Goal: Task Accomplishment & Management: Use online tool/utility

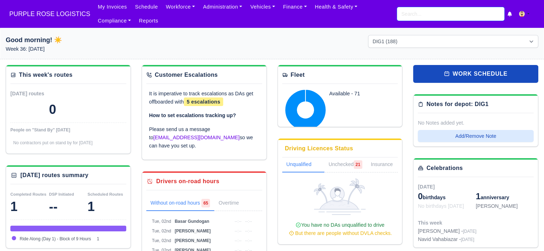
click at [426, 16] on input "search" at bounding box center [450, 14] width 107 height 14
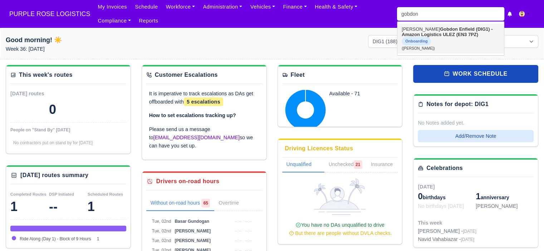
click at [440, 31] on strong "Gobdon" at bounding box center [449, 28] width 18 height 5
type input "Mohamed Gobdon"
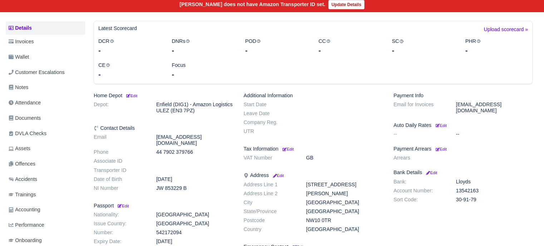
scroll to position [93, 0]
click at [37, 114] on span "Documents" at bounding box center [25, 118] width 32 height 8
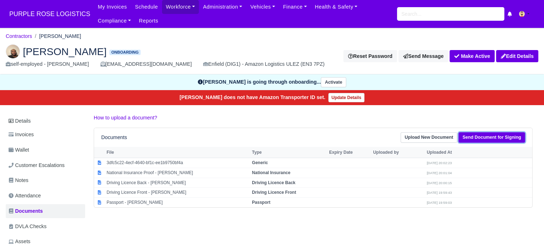
click at [472, 137] on link "Send Document for Signing" at bounding box center [491, 137] width 66 height 10
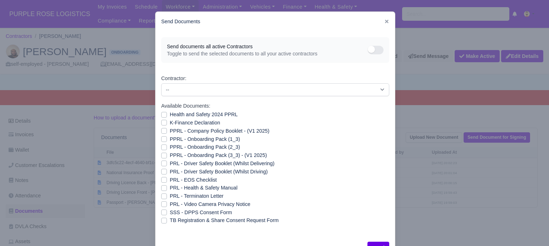
click at [170, 201] on label "PRL - Video Camera Privacy Notice" at bounding box center [210, 204] width 80 height 8
click at [162, 201] on input "PRL - Video Camera Privacy Notice" at bounding box center [164, 203] width 6 height 6
checkbox input "true"
click at [170, 186] on label "PRL - Health & Safety Manual" at bounding box center [204, 188] width 68 height 8
click at [162, 186] on input "PRL - Health & Safety Manual" at bounding box center [164, 187] width 6 height 6
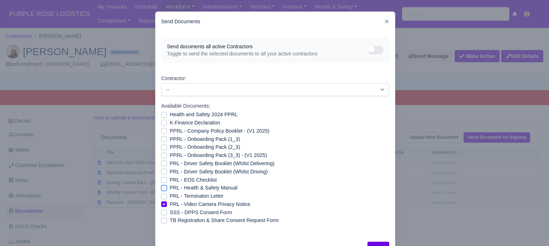
checkbox input "true"
click at [170, 157] on label "PPRL - Onboarding Pack (3_3) - (V1 2025)" at bounding box center [218, 155] width 97 height 8
click at [161, 157] on input "PPRL - Onboarding Pack (3_3) - (V1 2025)" at bounding box center [164, 154] width 6 height 6
checkbox input "true"
click at [170, 148] on label "PPRL - Onboarding Pack (2_3)" at bounding box center [205, 147] width 70 height 8
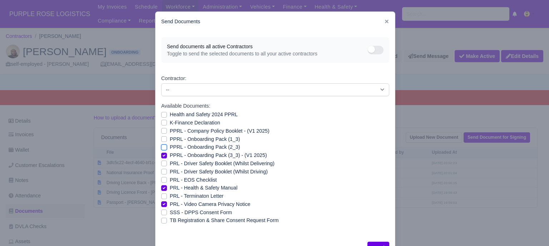
click at [161, 148] on input "PPRL - Onboarding Pack (2_3)" at bounding box center [164, 146] width 6 height 6
checkbox input "true"
click at [161, 134] on div "PPRL - Company Policy Booklet - (V1 2025)" at bounding box center [275, 131] width 228 height 8
click at [170, 138] on label "PPRL - Onboarding Pack (1_3)" at bounding box center [205, 139] width 70 height 8
click at [161, 138] on input "PPRL - Onboarding Pack (1_3)" at bounding box center [164, 138] width 6 height 6
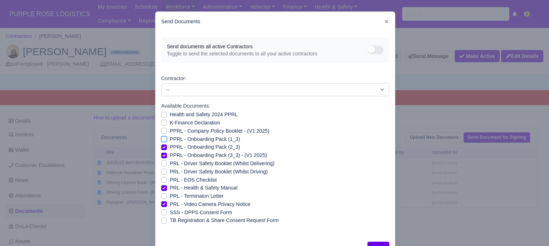
checkbox input "true"
click at [170, 131] on label "PPRL - Company Policy Booklet - (V1 2025)" at bounding box center [220, 131] width 100 height 8
click at [161, 131] on input "PPRL - Company Policy Booklet - (V1 2025)" at bounding box center [164, 130] width 6 height 6
checkbox input "true"
click at [170, 124] on label "K-Finance Declaration" at bounding box center [195, 123] width 50 height 8
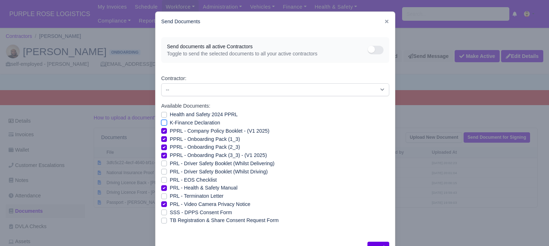
click at [161, 124] on input "K-Finance Declaration" at bounding box center [164, 122] width 6 height 6
checkbox input "true"
click at [170, 117] on label "Health and Safety 2024 PPRL" at bounding box center [204, 114] width 68 height 8
click at [161, 116] on input "Health and Safety 2024 PPRL" at bounding box center [164, 113] width 6 height 6
checkbox input "true"
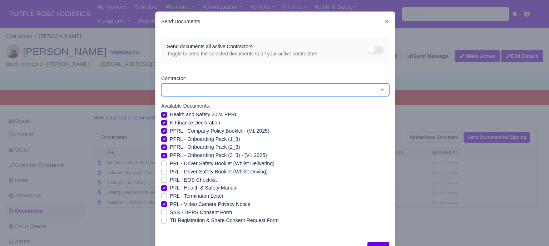
click at [204, 89] on select "-- Aaron Symister Abdul Shahid Abdullah Ahmad Abdullah Dahir Abu Djabula Adam A…" at bounding box center [275, 89] width 228 height 13
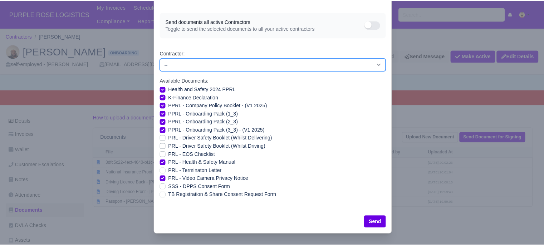
scroll to position [26, 0]
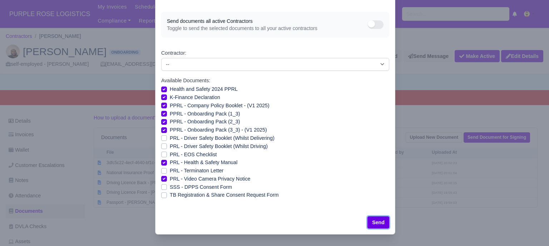
click at [373, 222] on button "Send" at bounding box center [378, 222] width 22 height 12
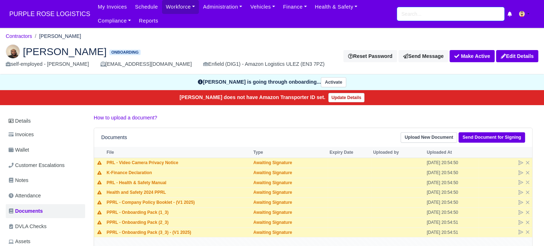
click at [417, 19] on input "search" at bounding box center [450, 14] width 107 height 14
type input "r"
type input "rali"
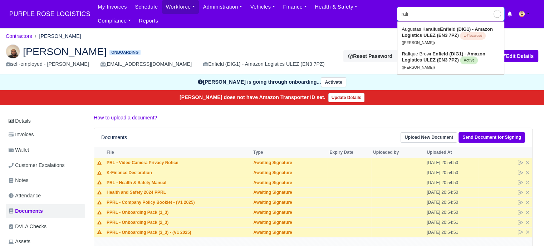
type input "ralique Brown"
type input "raliq"
type input "ralique Brown"
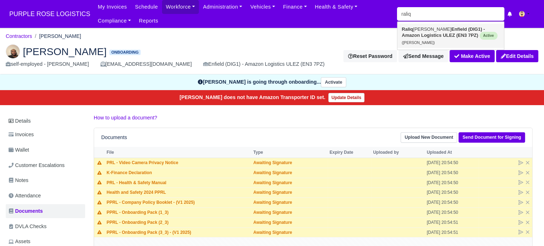
click at [425, 31] on link "Raliq ue Brown Enfield (DIG1) - Amazon Logistics ULEZ (EN3 7PZ) Active (Ralique…" at bounding box center [450, 36] width 107 height 24
type input "[PERSON_NAME]"
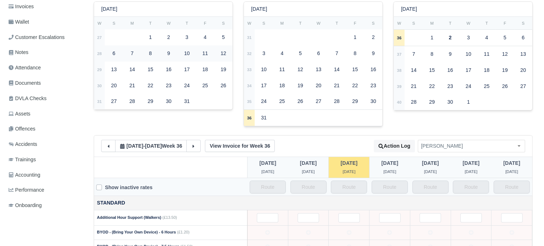
scroll to position [135, 0]
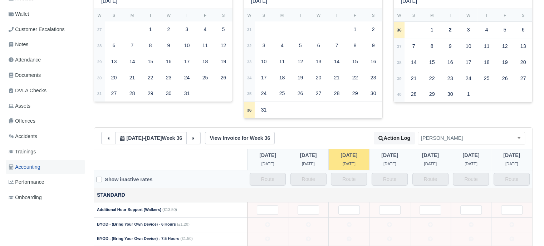
click at [45, 168] on link "Accounting" at bounding box center [45, 167] width 79 height 14
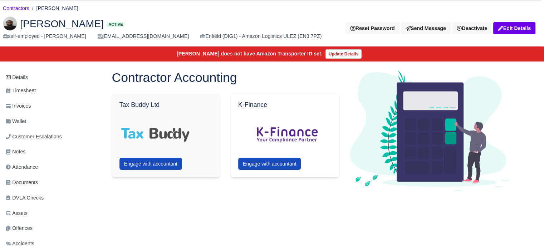
scroll to position [28, 3]
click at [29, 119] on link "Wallet" at bounding box center [42, 121] width 79 height 14
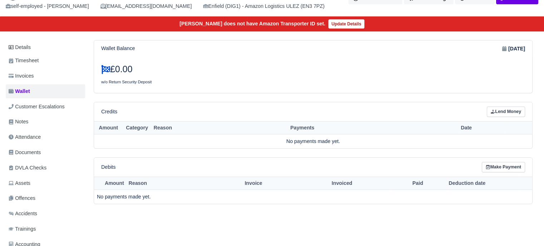
scroll to position [57, 0]
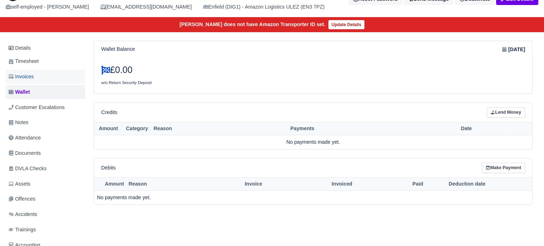
click at [34, 75] on span "Invoices" at bounding box center [21, 77] width 25 height 8
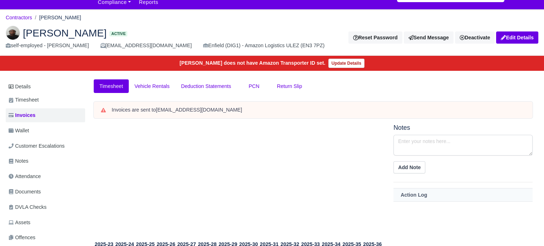
scroll to position [14, 0]
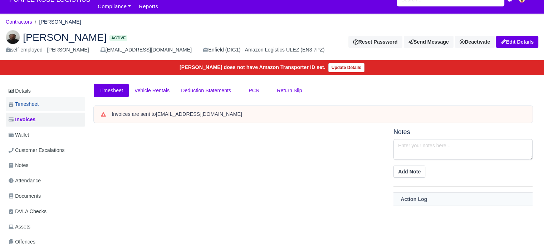
click at [42, 100] on link "Timesheet" at bounding box center [45, 104] width 79 height 14
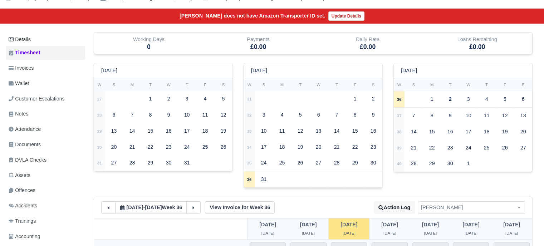
scroll to position [66, 0]
click at [36, 40] on link "Details" at bounding box center [45, 39] width 79 height 13
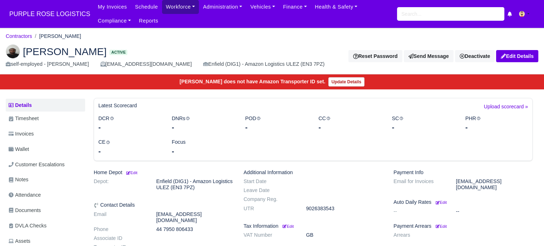
click at [179, 6] on link "Workforce" at bounding box center [180, 7] width 37 height 14
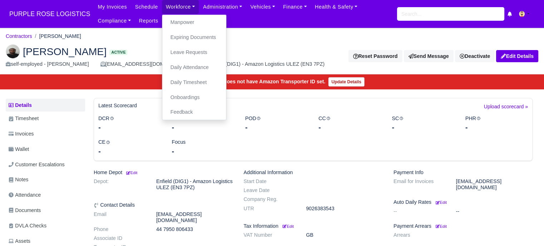
click at [245, 31] on ol "Contractors Ralique Brown" at bounding box center [272, 36] width 532 height 11
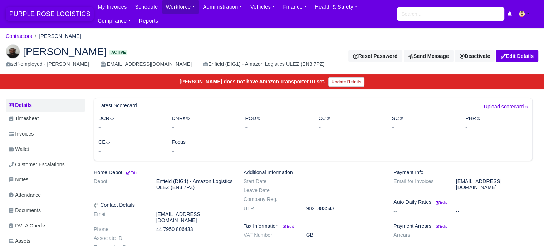
click at [65, 16] on span "PURPLE ROSE LOGISTICS" at bounding box center [50, 14] width 88 height 14
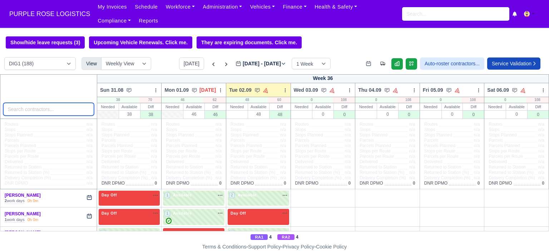
click at [65, 114] on input "search" at bounding box center [48, 109] width 91 height 13
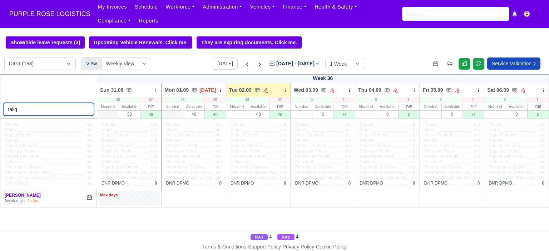
type input "raliq"
click at [59, 201] on div "0 work days 0h 0m" at bounding box center [49, 201] width 88 height 6
click at [146, 198] on div "Max days" at bounding box center [129, 195] width 59 height 6
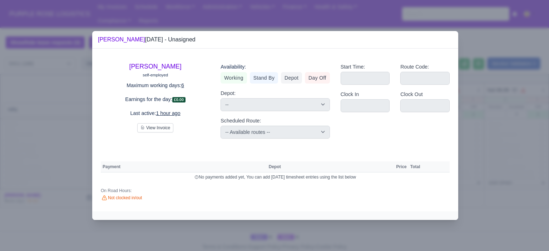
click at [41, 182] on div at bounding box center [274, 125] width 549 height 251
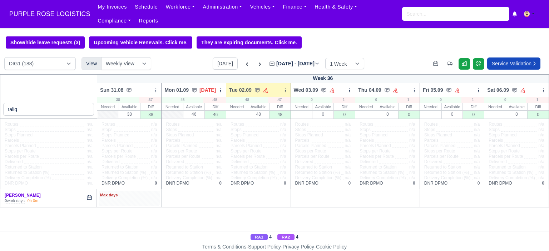
click at [140, 191] on div "Max days" at bounding box center [129, 198] width 61 height 15
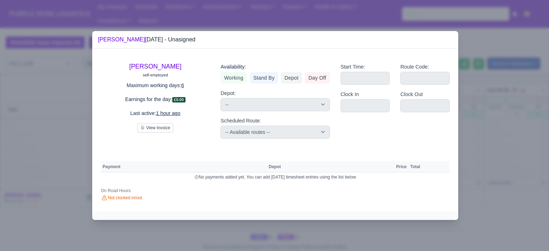
click at [509, 120] on div at bounding box center [274, 125] width 549 height 251
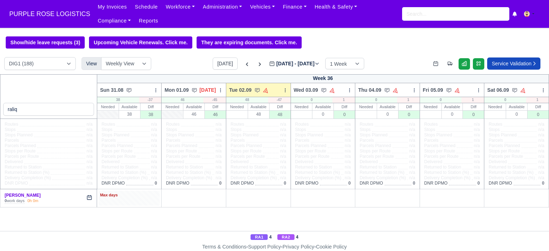
click at [114, 200] on div "Max days" at bounding box center [129, 198] width 61 height 15
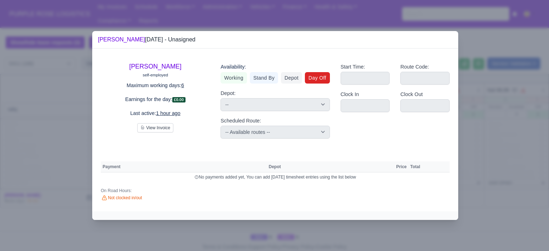
click at [326, 77] on link "Day Off" at bounding box center [317, 77] width 25 height 11
select select
select select "na"
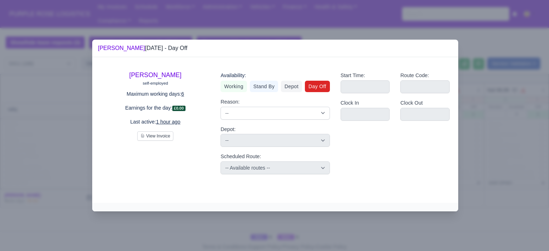
click at [503, 147] on div at bounding box center [274, 125] width 549 height 251
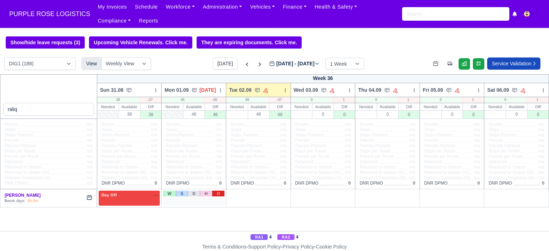
click at [217, 195] on link "O" at bounding box center [218, 194] width 13 height 6
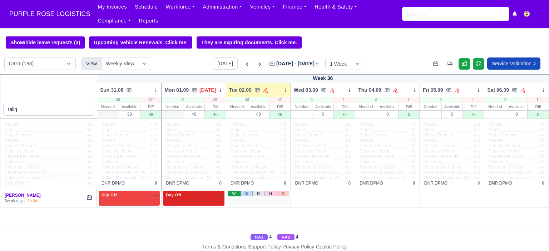
click at [232, 196] on link "W" at bounding box center [234, 194] width 13 height 6
click at [278, 201] on div "1 Available" at bounding box center [258, 198] width 61 height 15
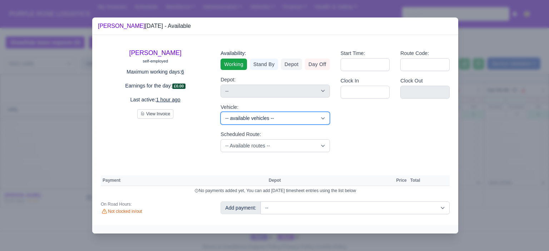
click at [300, 117] on select "-- available vehicles -- (KM70HNG) (KM70HXA) (KM70HYR) (KM70HYV) (KN70KJY) (KN7…" at bounding box center [275, 118] width 109 height 13
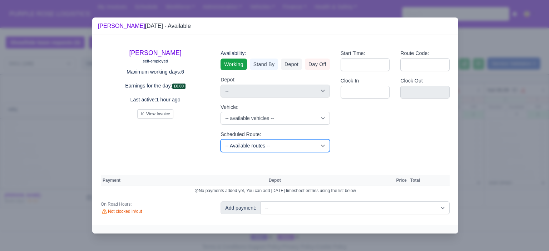
click at [296, 145] on select "-- Available routes -- Standard Parcel - Block of 6 Hours - (SD6) AmFlex RTS Ve…" at bounding box center [275, 145] width 109 height 13
click at [267, 162] on div "Ralique Brown self-employed Maximum working days: 6 Earnings for the day: £0.00…" at bounding box center [275, 130] width 366 height 190
click at [281, 145] on select "-- Available routes -- Standard Parcel - Block of 6 Hours - (SD6) AmFlex RTS Ve…" at bounding box center [275, 145] width 109 height 13
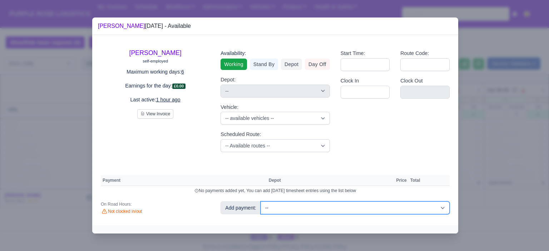
click at [285, 208] on select "-- Additional Hour Support (£14.50) Additional Hour Support (Walkers) (£13.50) …" at bounding box center [355, 208] width 189 height 13
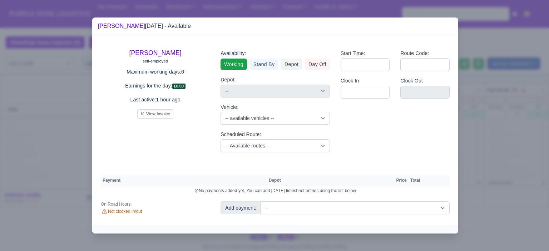
click at [235, 177] on th "Payment" at bounding box center [184, 181] width 166 height 11
click at [274, 143] on select "-- Available routes -- Standard Parcel - Block of 6 Hours - (SD6) AmFlex RTS Ve…" at bounding box center [275, 145] width 109 height 13
select select "6"
click at [221, 139] on select "-- Available routes -- Standard Parcel - Block of 6 Hours - (SD6) AmFlex RTS Ve…" at bounding box center [275, 145] width 109 height 13
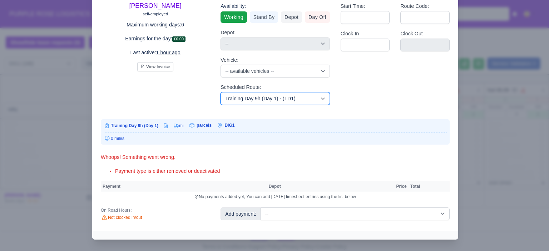
scroll to position [41, 0]
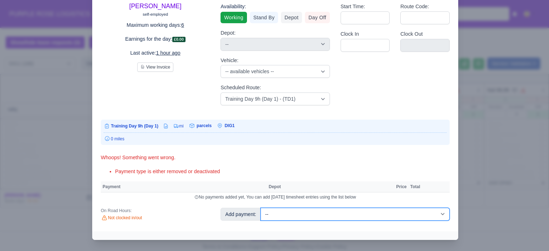
click at [336, 220] on select "-- Additional Hour Support (£14.50) Additional Hour Support (Walkers) (£13.50) …" at bounding box center [355, 214] width 189 height 13
select select "103"
click at [261, 208] on select "-- Additional Hour Support (£14.50) Additional Hour Support (Walkers) (£13.50) …" at bounding box center [355, 214] width 189 height 13
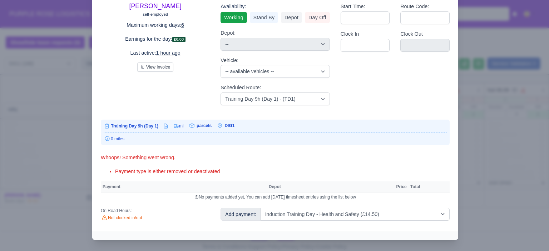
select select "1"
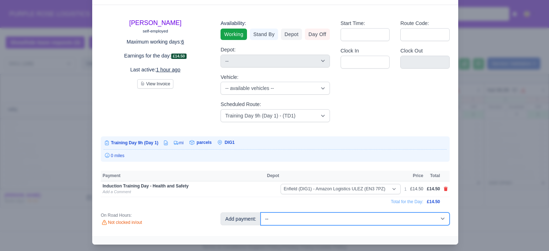
click at [329, 219] on select "-- Additional Hour Support (£14.50) Additional Hour Support (Walkers) (£13.50) …" at bounding box center [355, 219] width 189 height 13
select select "85"
click at [261, 213] on select "-- Additional Hour Support (£14.50) Additional Hour Support (Walkers) (£13.50) …" at bounding box center [355, 219] width 189 height 13
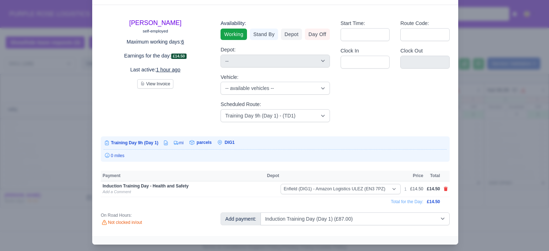
select select "1"
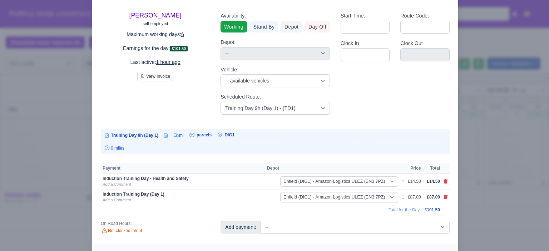
drag, startPoint x: 362, startPoint y: 194, endPoint x: 511, endPoint y: 207, distance: 149.6
click at [511, 207] on div at bounding box center [274, 125] width 549 height 251
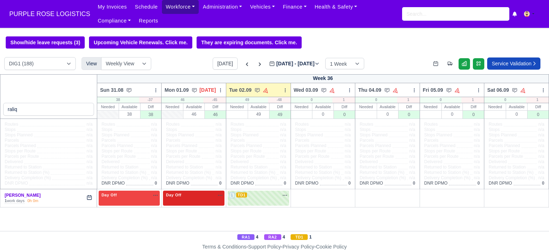
click at [174, 5] on link "Workforce" at bounding box center [180, 7] width 37 height 14
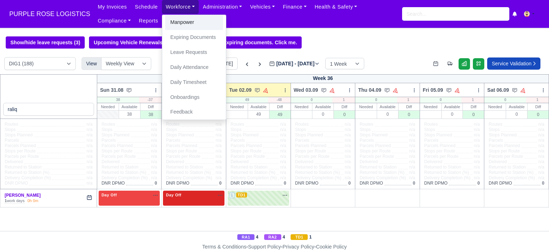
click at [182, 24] on link "Manpower" at bounding box center [194, 22] width 58 height 15
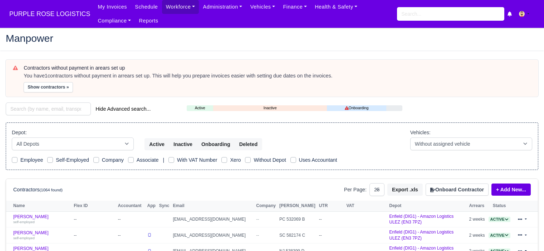
select select "25"
click at [423, 10] on input "search" at bounding box center [450, 14] width 107 height 14
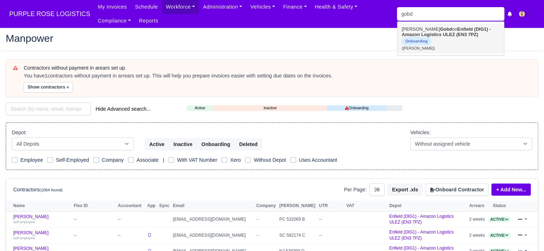
click at [440, 29] on strong "Gobd" at bounding box center [446, 28] width 12 height 5
type input "[PERSON_NAME]"
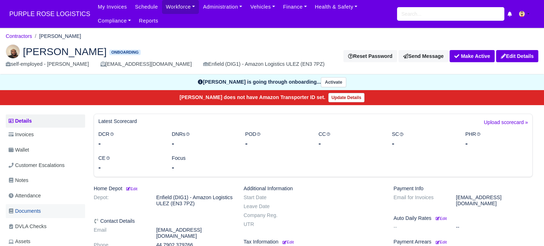
click at [43, 209] on link "Documents" at bounding box center [45, 211] width 79 height 14
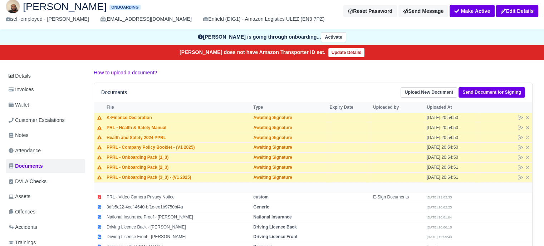
scroll to position [44, 0]
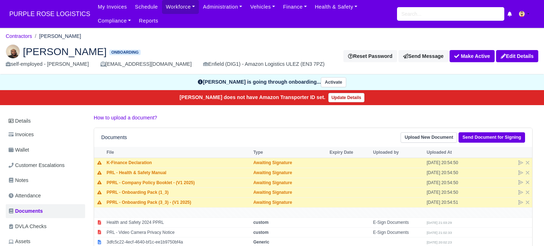
scroll to position [44, 0]
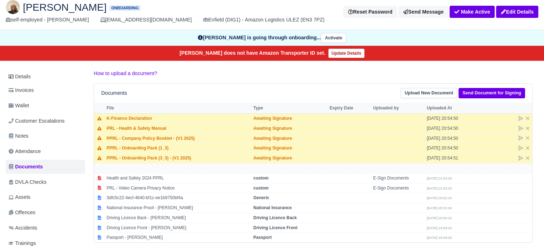
scroll to position [44, 0]
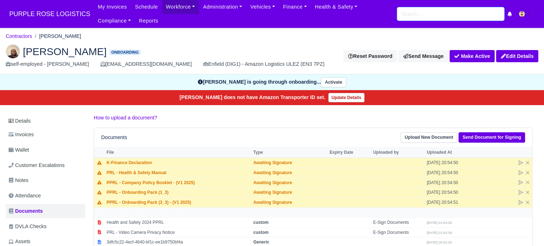
click at [459, 18] on input "search" at bounding box center [450, 14] width 107 height 14
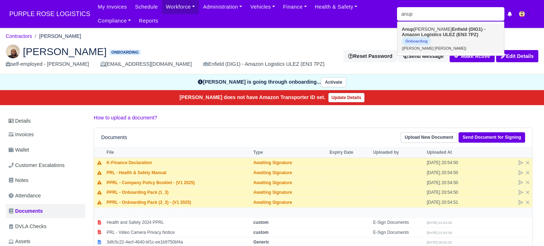
click at [452, 32] on strong "Enfield (DIG1) - Amazon Logistics ULEZ (EN3 7PZ)" at bounding box center [443, 31] width 84 height 11
type input "[PERSON_NAME] [PERSON_NAME]"
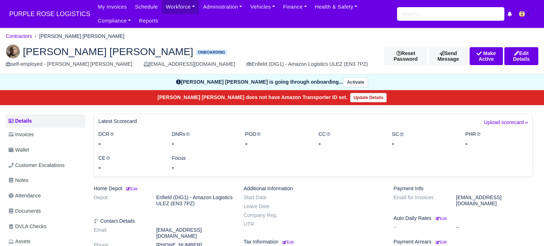
scroll to position [80, 0]
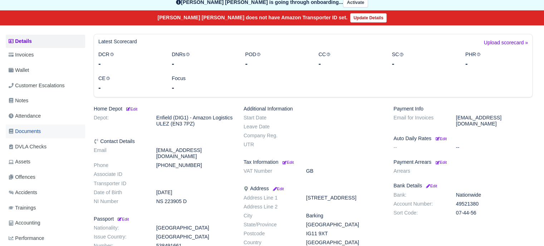
click at [39, 132] on span "Documents" at bounding box center [25, 131] width 32 height 8
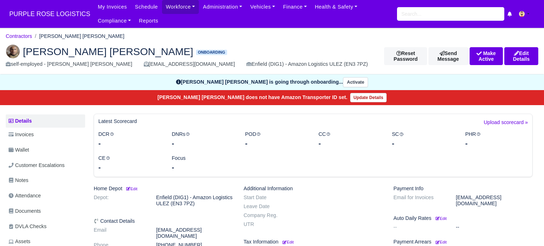
scroll to position [80, 0]
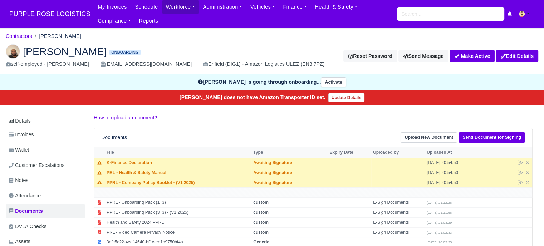
scroll to position [27, 0]
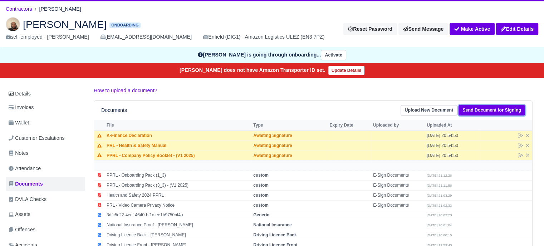
click at [469, 111] on link "Send Document for Signing" at bounding box center [491, 110] width 66 height 10
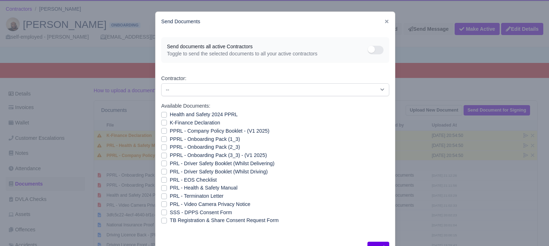
click at [170, 204] on label "PRL - Video Camera Privacy Notice" at bounding box center [210, 204] width 80 height 8
click at [162, 204] on input "PRL - Video Camera Privacy Notice" at bounding box center [164, 203] width 6 height 6
click at [170, 204] on label "PRL - Video Camera Privacy Notice" at bounding box center [210, 204] width 80 height 8
click at [162, 204] on input "PRL - Video Camera Privacy Notice" at bounding box center [164, 203] width 6 height 6
checkbox input "false"
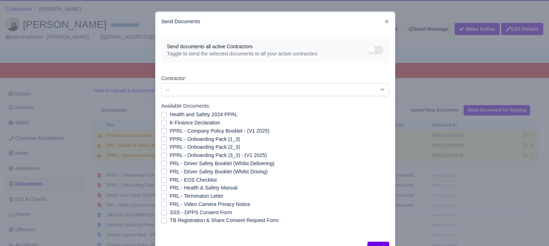
click at [170, 196] on label "PRL - Terminaton Letter" at bounding box center [197, 196] width 54 height 8
click at [161, 196] on input "PRL - Terminaton Letter" at bounding box center [164, 195] width 6 height 6
click at [170, 196] on label "PRL - Terminaton Letter" at bounding box center [197, 196] width 54 height 8
click at [161, 196] on input "PRL - Terminaton Letter" at bounding box center [164, 195] width 6 height 6
checkbox input "false"
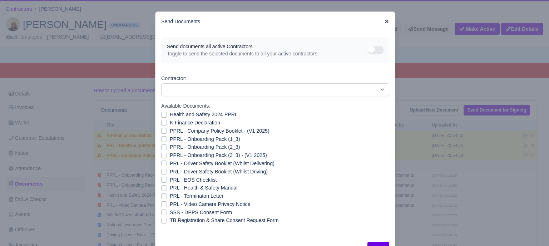
click at [385, 21] on icon at bounding box center [387, 22] width 4 height 4
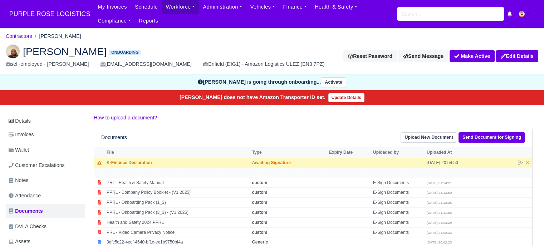
scroll to position [27, 0]
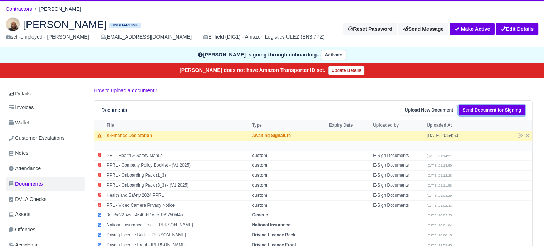
click at [516, 109] on link "Send Document for Signing" at bounding box center [491, 110] width 66 height 10
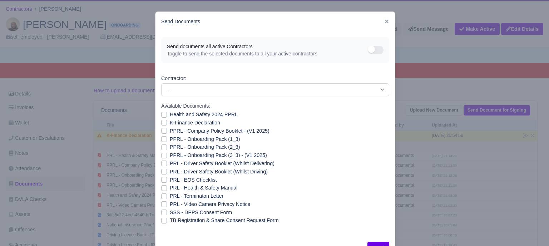
click at [170, 150] on label "PPRL - Onboarding Pack (2_3)" at bounding box center [205, 147] width 70 height 8
click at [161, 149] on input "PPRL - Onboarding Pack (2_3)" at bounding box center [164, 146] width 6 height 6
checkbox input "true"
click at [370, 243] on button "Send" at bounding box center [378, 248] width 22 height 12
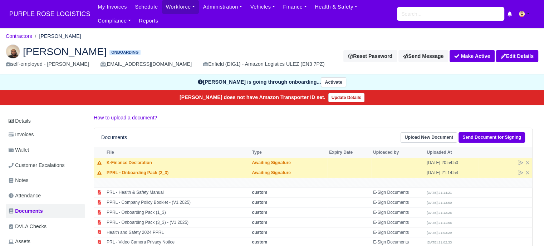
scroll to position [24, 0]
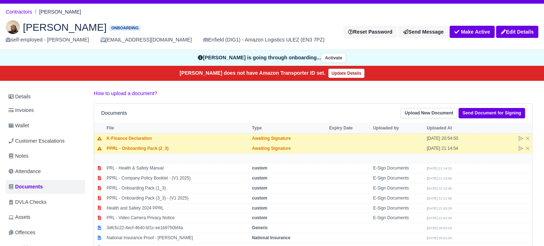
click at [285, 91] on p "How to upload a document?" at bounding box center [313, 93] width 439 height 8
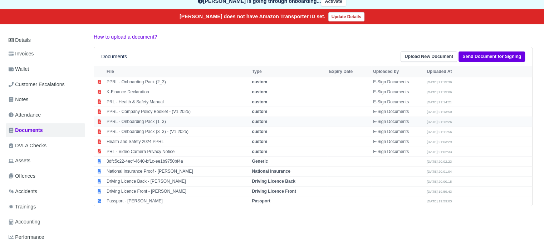
scroll to position [84, 0]
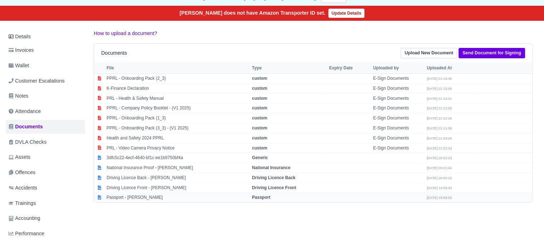
click at [167, 197] on td "Passport - Mohamed Gobdon" at bounding box center [177, 198] width 145 height 10
select select "passport"
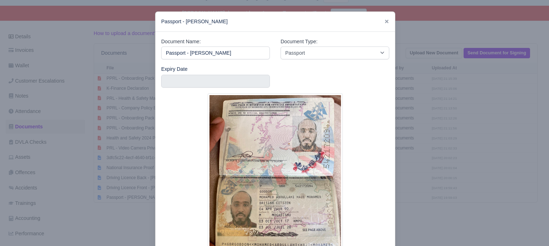
click at [434, 167] on div at bounding box center [274, 123] width 549 height 246
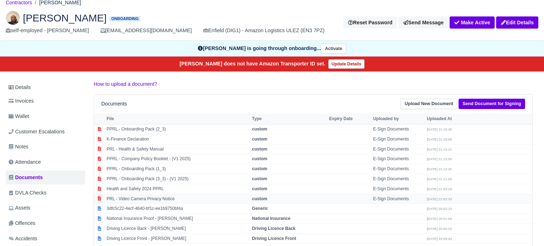
scroll to position [33, 0]
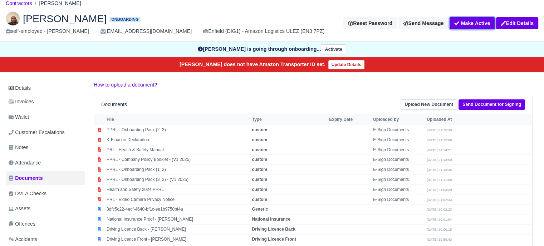
click at [475, 25] on button "Make Active" at bounding box center [471, 23] width 45 height 12
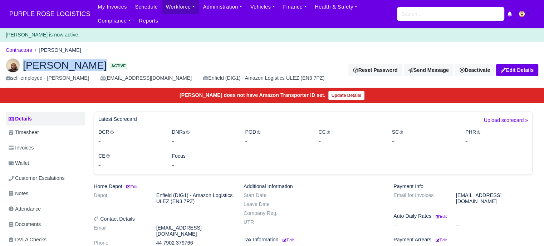
drag, startPoint x: 23, startPoint y: 65, endPoint x: 112, endPoint y: 67, distance: 89.0
click at [112, 67] on h2 "[PERSON_NAME] Active" at bounding box center [168, 65] width 324 height 14
copy h2 "[PERSON_NAME]"
click at [162, 75] on div "[EMAIL_ADDRESS][DOMAIN_NAME]" at bounding box center [145, 78] width 91 height 8
click at [61, 13] on span "PURPLE ROSE LOGISTICS" at bounding box center [50, 14] width 88 height 14
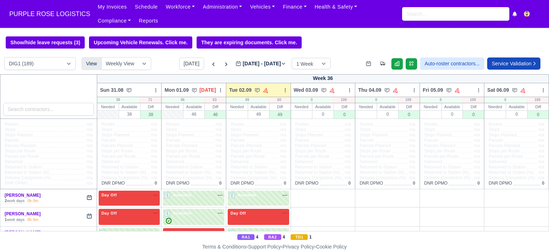
click at [36, 117] on div at bounding box center [48, 96] width 97 height 45
click at [37, 112] on input "search" at bounding box center [48, 109] width 91 height 13
paste input "[PERSON_NAME]"
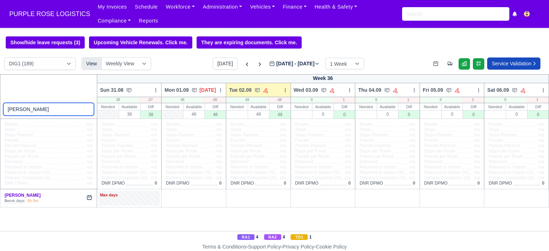
type input "[PERSON_NAME]"
click at [51, 197] on div "[PERSON_NAME]" at bounding box center [42, 196] width 74 height 6
click at [141, 198] on div "Max days" at bounding box center [129, 195] width 59 height 6
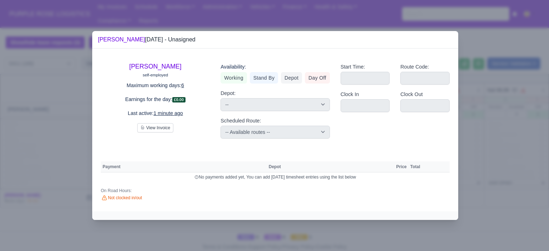
click at [491, 65] on div at bounding box center [274, 125] width 549 height 251
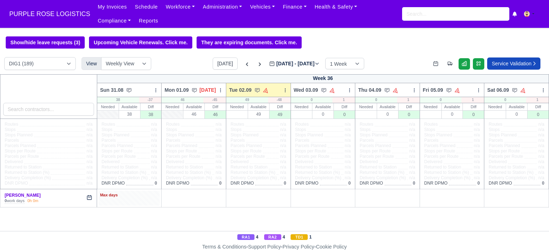
click at [138, 203] on div "Max days" at bounding box center [129, 198] width 61 height 15
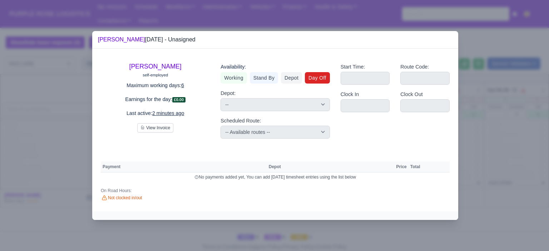
click at [313, 82] on link "Day Off" at bounding box center [317, 77] width 25 height 11
select select
select select "na"
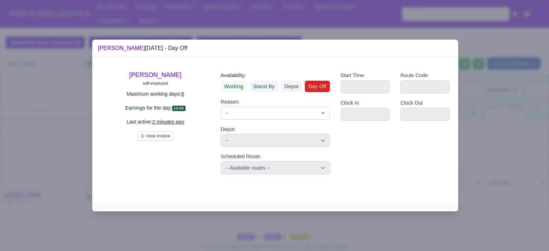
type input "[PERSON_NAME]"
click at [480, 153] on div at bounding box center [274, 125] width 549 height 251
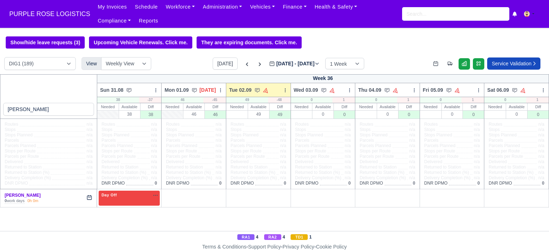
click at [250, 169] on span "Returned to Station" at bounding box center [249, 167] width 37 height 5
click at [220, 194] on link "O" at bounding box center [218, 194] width 13 height 6
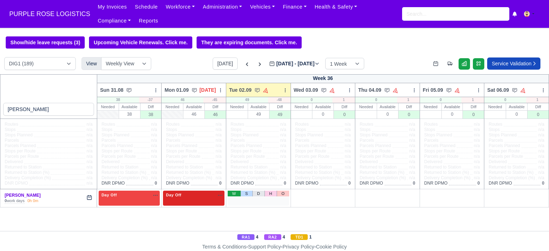
click at [234, 194] on link "W" at bounding box center [234, 194] width 13 height 6
click at [245, 196] on span "Available" at bounding box center [247, 195] width 22 height 5
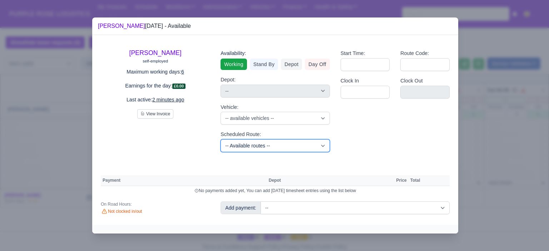
click at [303, 143] on select "-- Available routes -- Standard Parcel - Block of 6 Hours - (SD6) AmFlex RTS Ve…" at bounding box center [275, 145] width 109 height 13
select select "6"
click at [221, 139] on select "-- Available routes -- Standard Parcel - Block of 6 Hours - (SD6) AmFlex RTS Ve…" at bounding box center [275, 145] width 109 height 13
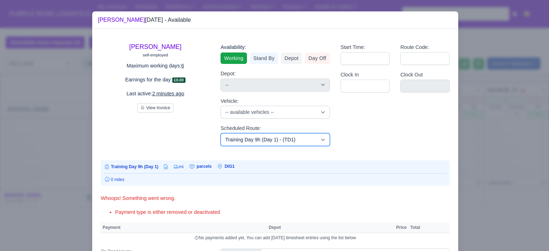
scroll to position [41, 0]
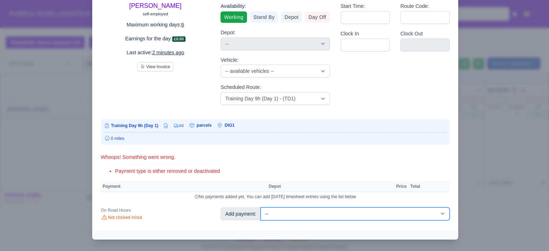
click at [324, 213] on select "-- Additional Hour Support (£14.50) Additional Hour Support (Walkers) (£13.50) …" at bounding box center [355, 214] width 189 height 13
select select "104"
click at [261, 208] on select "-- Additional Hour Support (£14.50) Additional Hour Support (Walkers) (£13.50) …" at bounding box center [355, 214] width 189 height 13
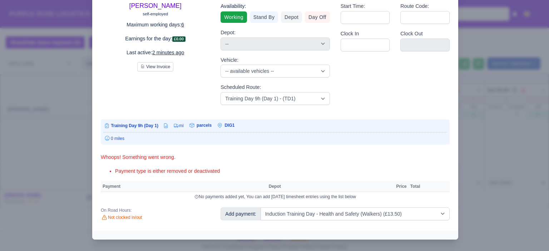
select select "1"
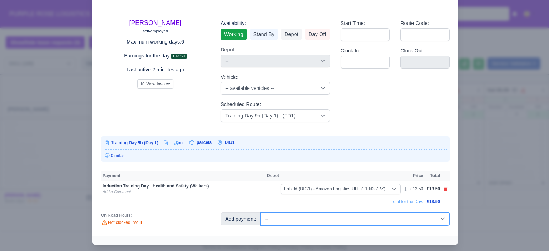
click at [340, 218] on select "-- Additional Hour Support (£14.50) Additional Hour Support (Walkers) (£13.50) …" at bounding box center [355, 219] width 189 height 13
select select "85"
click at [261, 213] on select "-- Additional Hour Support (£14.50) Additional Hour Support (Walkers) (£13.50) …" at bounding box center [355, 219] width 189 height 13
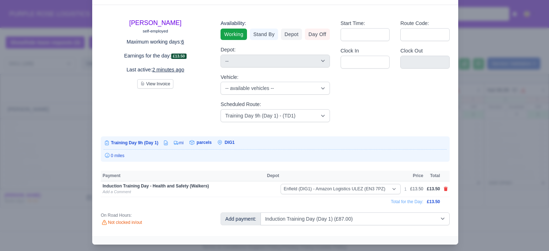
select select "1"
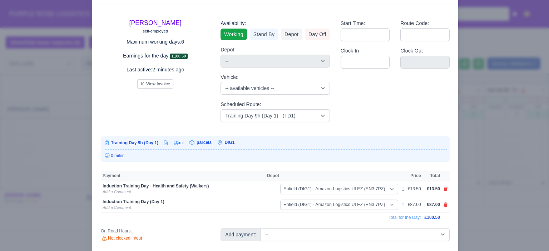
scroll to position [31, 0]
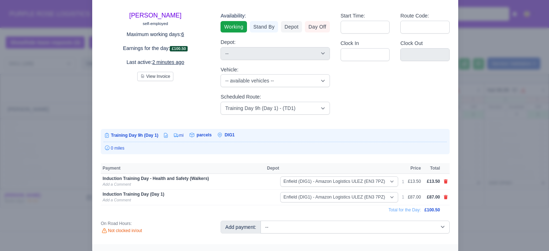
click at [467, 184] on div at bounding box center [274, 125] width 549 height 251
